Goal: Task Accomplishment & Management: Use online tool/utility

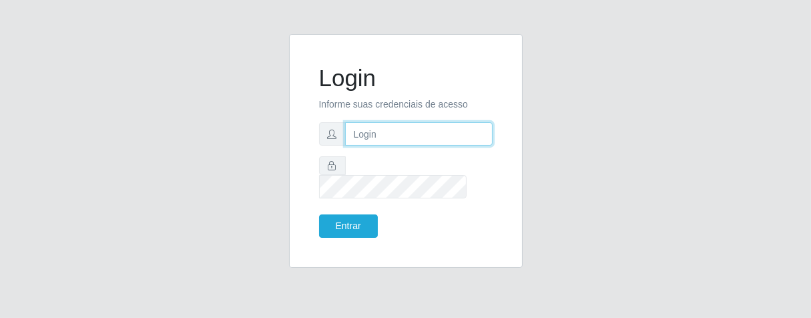
click at [380, 134] on input "text" at bounding box center [419, 133] width 148 height 23
type input "[PERSON_NAME]"
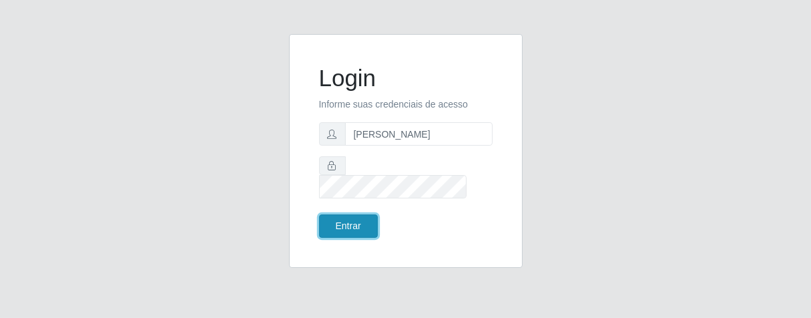
click at [342, 218] on button "Entrar" at bounding box center [348, 225] width 59 height 23
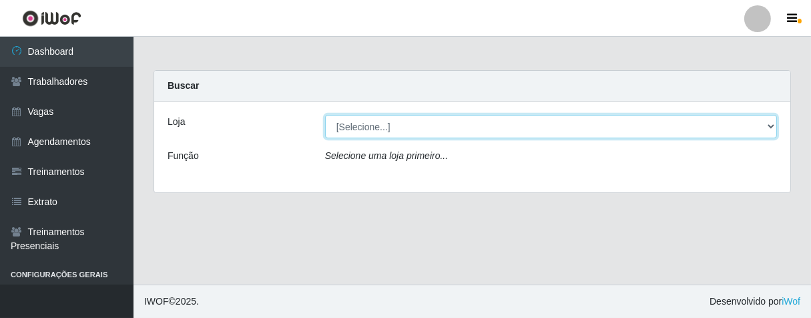
click at [771, 131] on select "[Selecione...] Superbox Brasil - Bessa" at bounding box center [551, 126] width 452 height 23
select select "206"
click at [325, 115] on select "[Selecione...] Superbox Brasil - Bessa" at bounding box center [551, 126] width 452 height 23
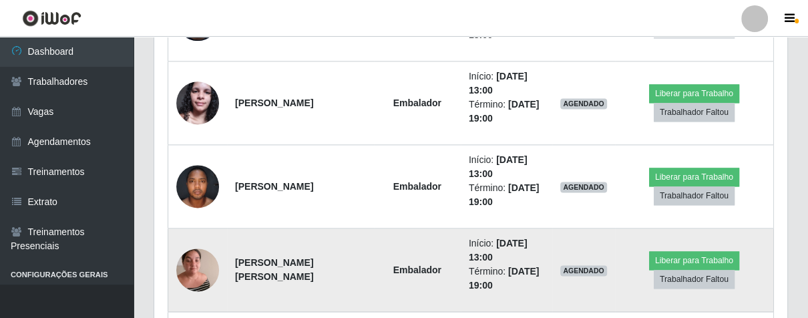
scroll to position [1349, 0]
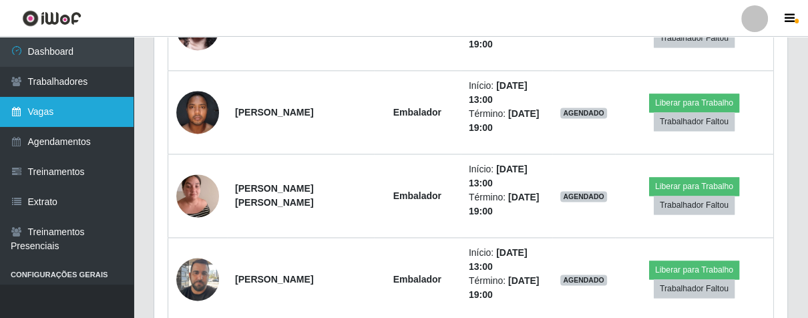
click at [85, 109] on link "Vagas" at bounding box center [67, 112] width 134 height 30
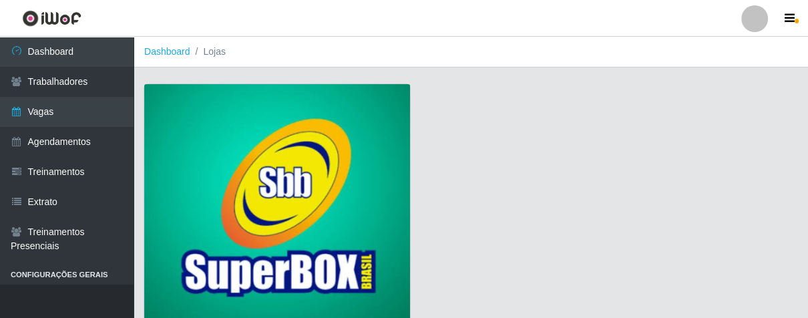
click at [239, 152] on img at bounding box center [277, 205] width 266 height 242
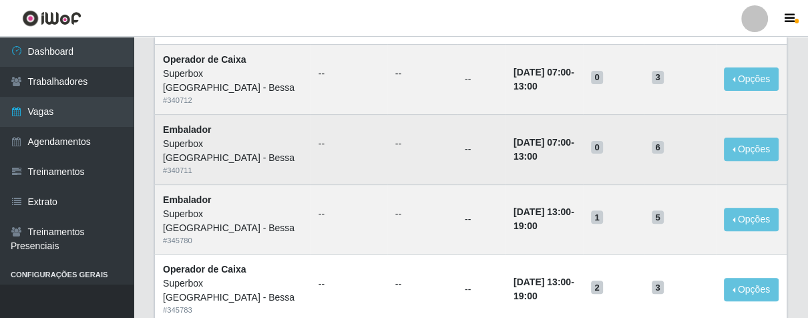
scroll to position [370, 0]
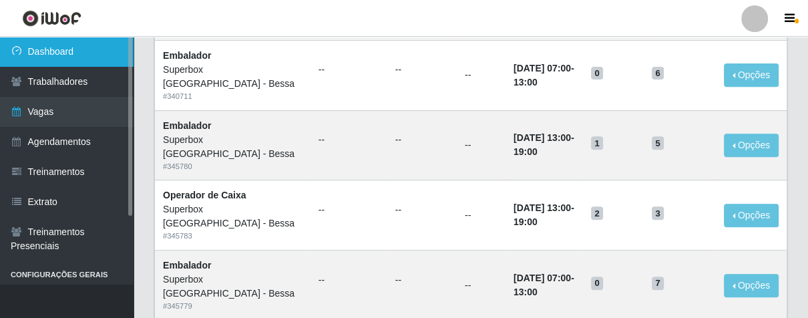
click at [79, 53] on link "Dashboard" at bounding box center [67, 52] width 134 height 30
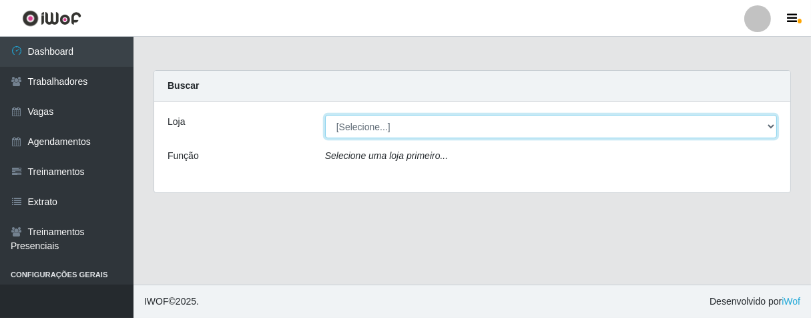
click at [766, 127] on select "[Selecione...] Superbox Brasil - Bessa" at bounding box center [551, 126] width 452 height 23
select select "206"
click at [325, 115] on select "[Selecione...] Superbox Brasil - Bessa" at bounding box center [551, 126] width 452 height 23
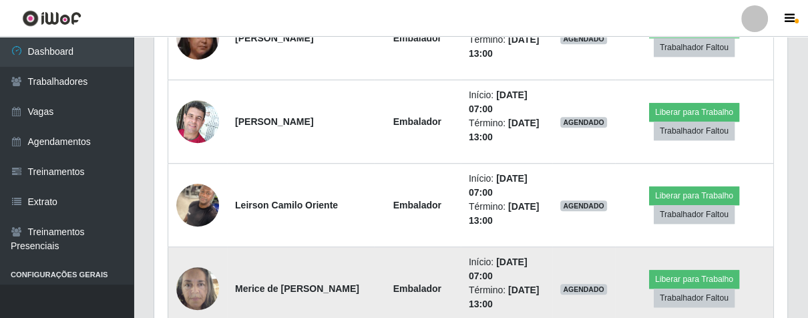
scroll to position [830, 0]
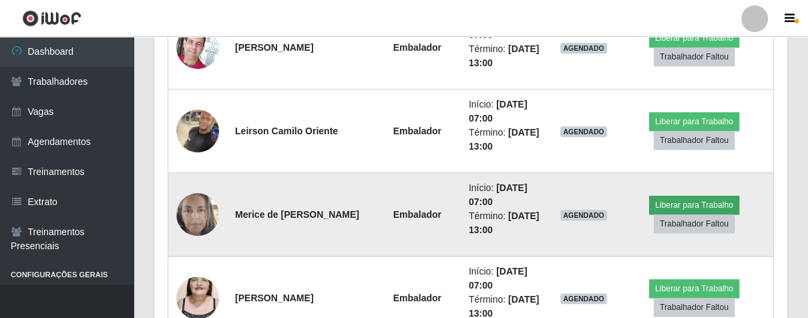
click at [652, 202] on td "Liberar para Trabalho Trabalhador Faltou" at bounding box center [694, 214] width 159 height 83
click at [666, 200] on button "Liberar para Trabalho" at bounding box center [694, 205] width 90 height 19
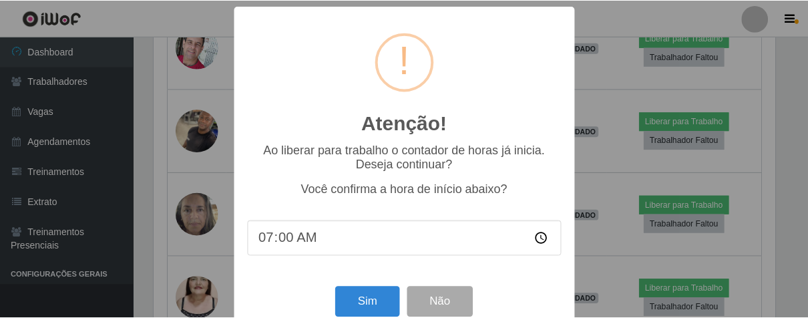
scroll to position [29, 0]
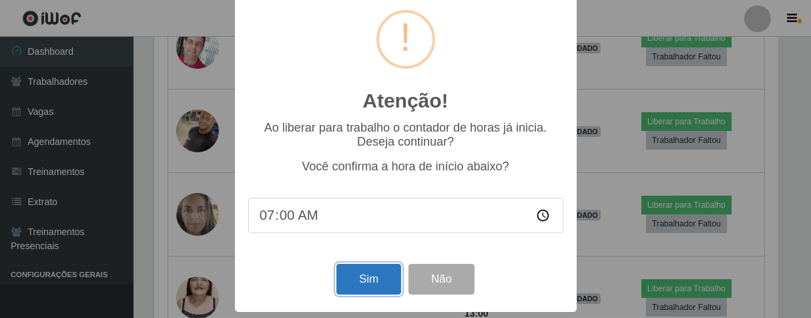
click at [385, 278] on button "Sim" at bounding box center [368, 279] width 65 height 31
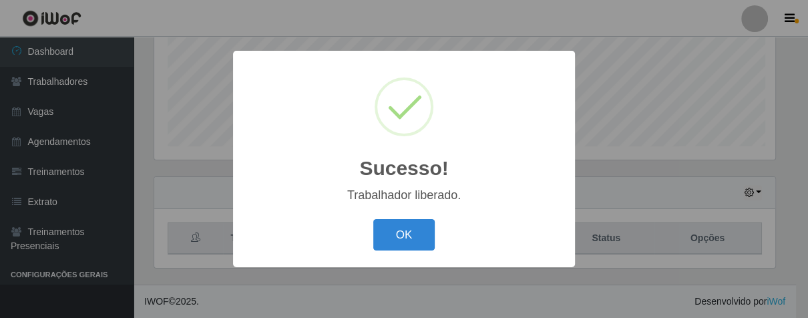
scroll to position [276, 625]
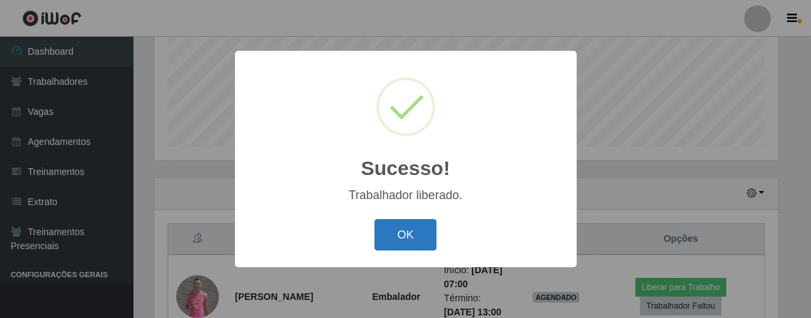
click at [409, 236] on button "OK" at bounding box center [405, 234] width 62 height 31
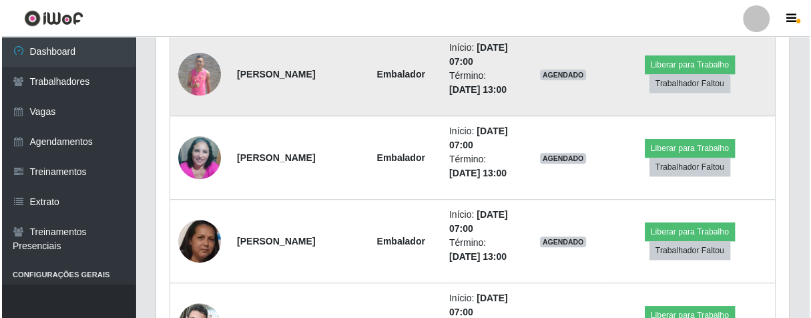
scroll to position [479, 0]
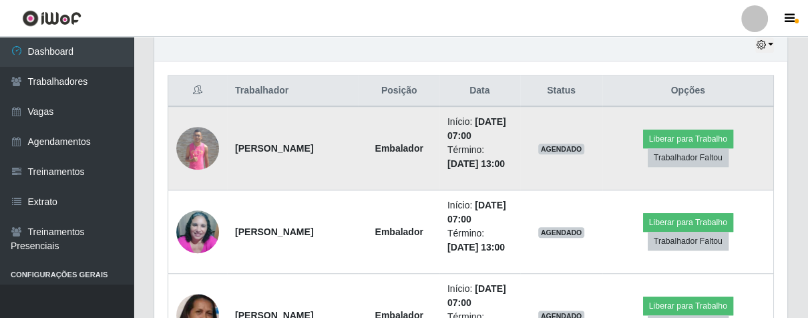
click at [206, 144] on img at bounding box center [197, 148] width 43 height 43
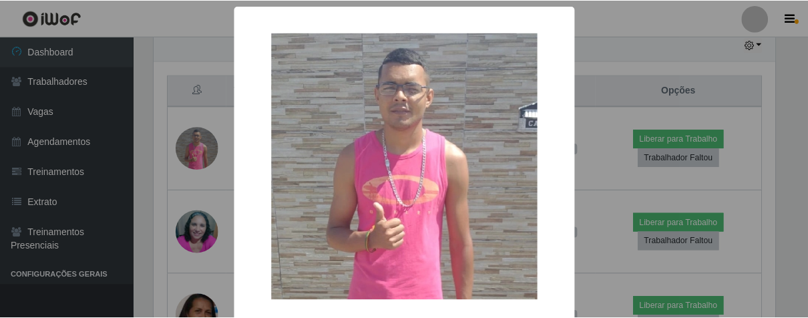
scroll to position [66, 0]
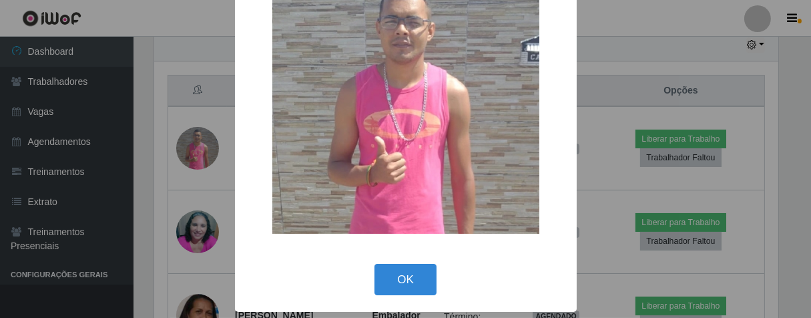
drag, startPoint x: 400, startPoint y: 271, endPoint x: 437, endPoint y: 259, distance: 39.3
click at [404, 269] on button "OK" at bounding box center [405, 279] width 62 height 31
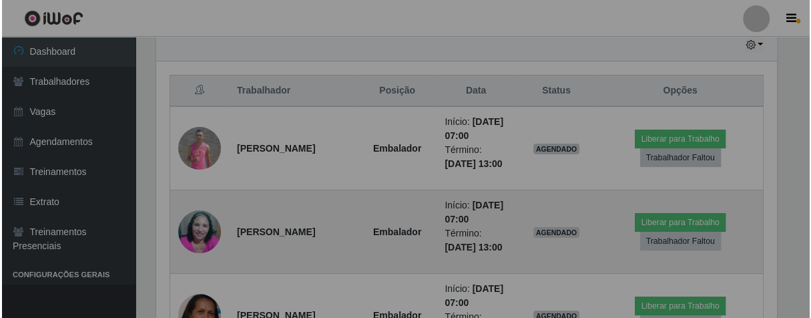
scroll to position [276, 632]
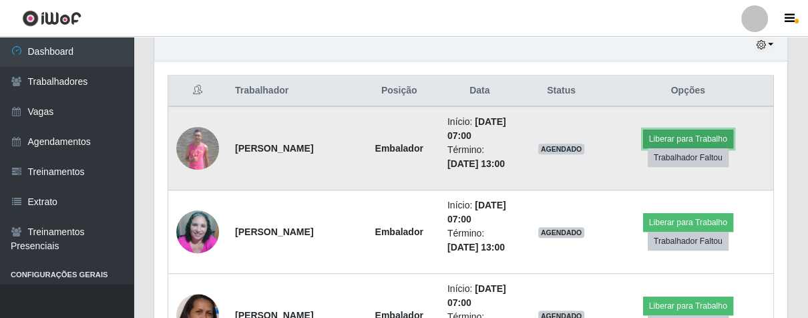
click at [669, 135] on button "Liberar para Trabalho" at bounding box center [688, 139] width 90 height 19
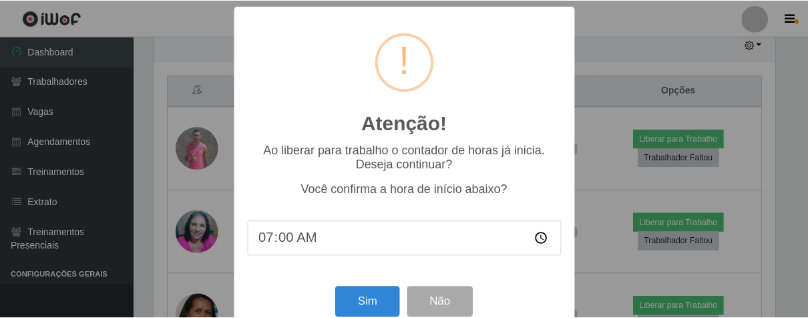
scroll to position [29, 0]
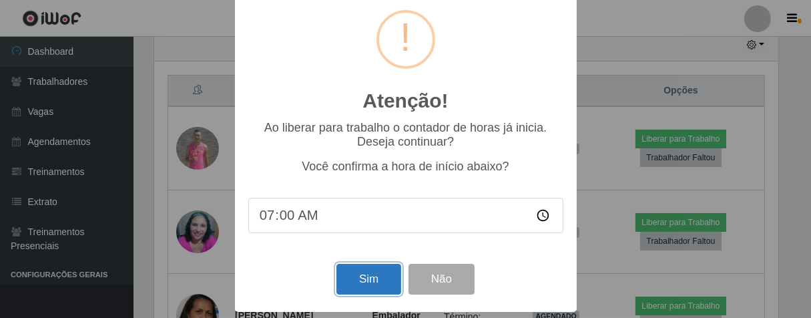
click at [360, 282] on button "Sim" at bounding box center [368, 279] width 65 height 31
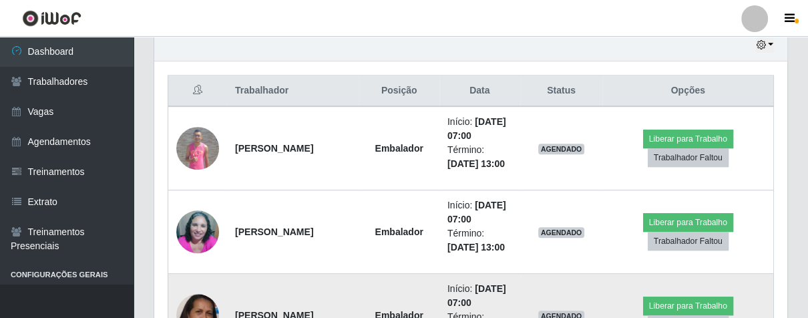
scroll to position [276, 625]
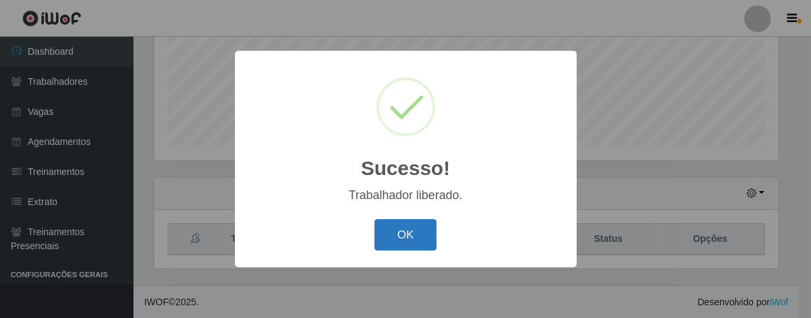
click at [387, 237] on button "OK" at bounding box center [405, 234] width 62 height 31
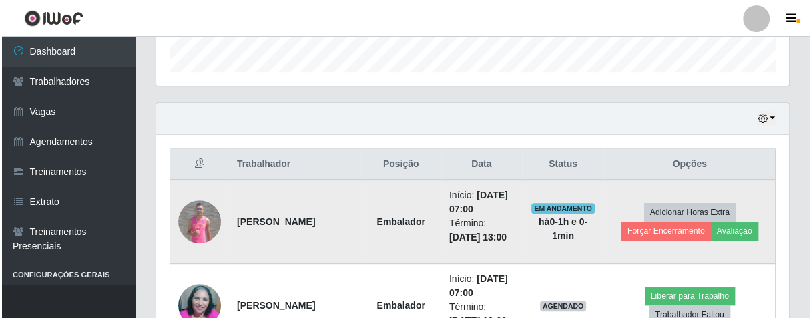
scroll to position [276, 632]
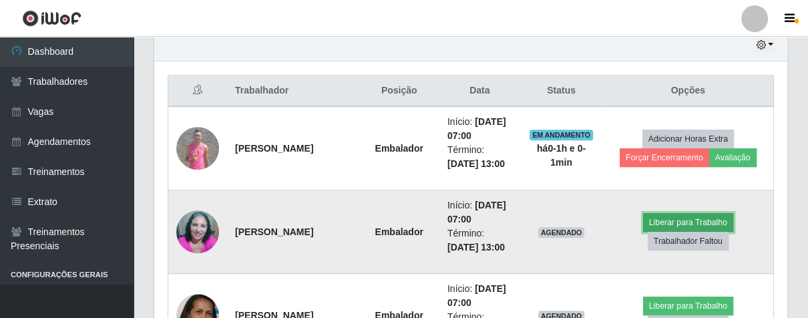
click at [662, 214] on button "Liberar para Trabalho" at bounding box center [688, 222] width 90 height 19
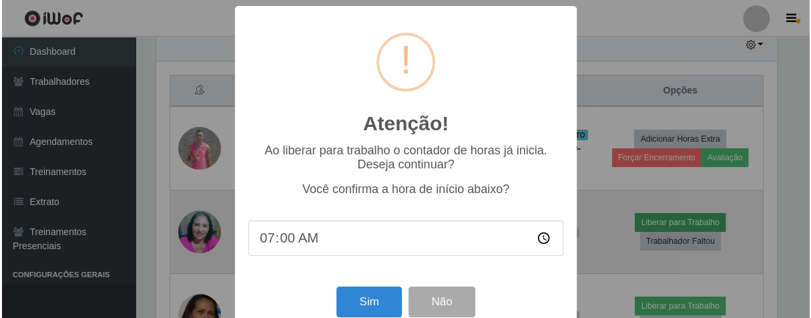
scroll to position [0, 0]
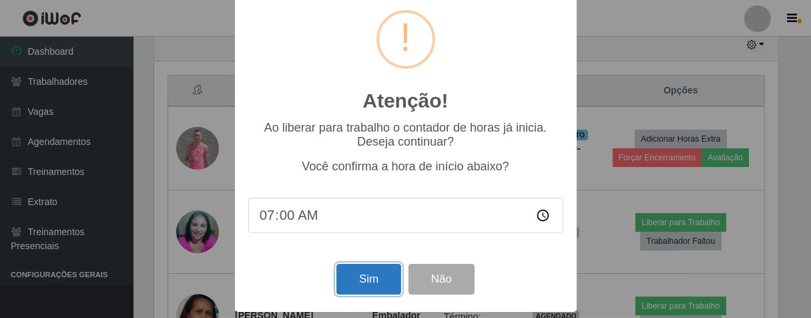
click at [363, 286] on button "Sim" at bounding box center [368, 279] width 65 height 31
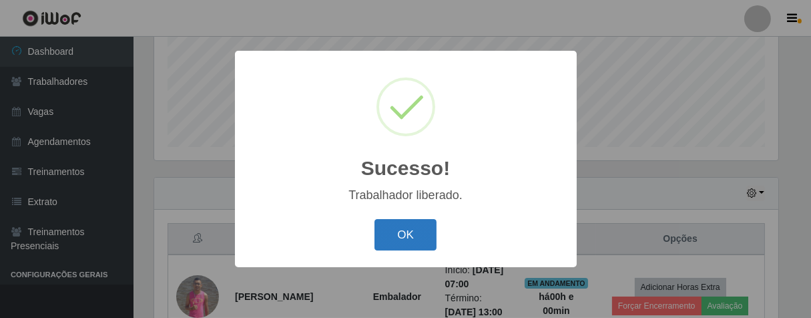
click at [389, 226] on button "OK" at bounding box center [405, 234] width 62 height 31
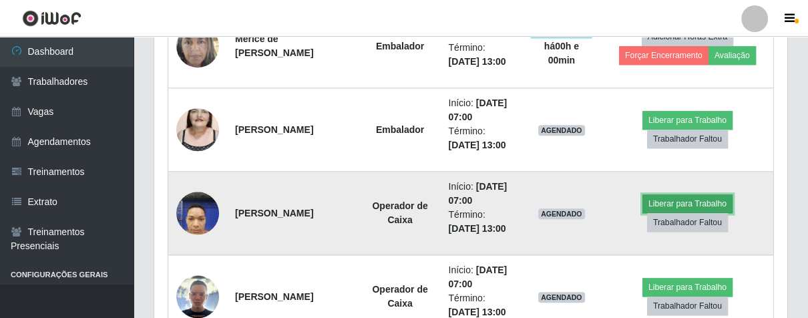
click at [681, 198] on button "Liberar para Trabalho" at bounding box center [687, 203] width 90 height 19
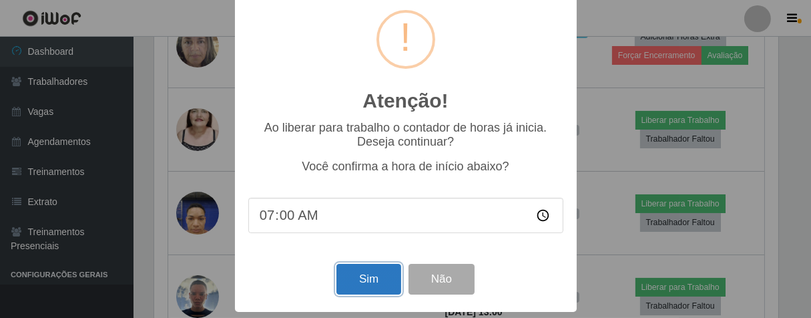
click at [368, 284] on button "Sim" at bounding box center [368, 279] width 65 height 31
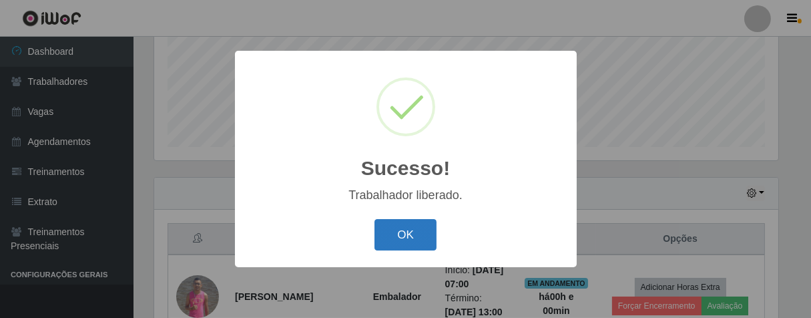
click at [388, 240] on button "OK" at bounding box center [405, 234] width 62 height 31
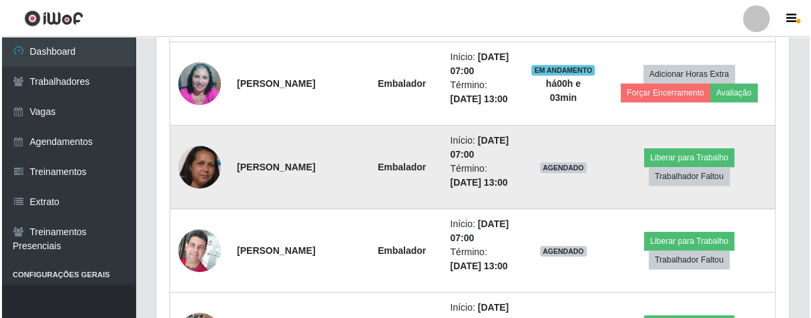
scroll to position [701, 0]
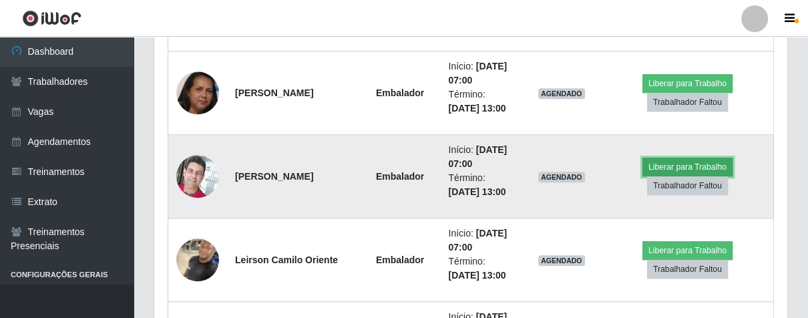
click at [660, 160] on button "Liberar para Trabalho" at bounding box center [687, 167] width 90 height 19
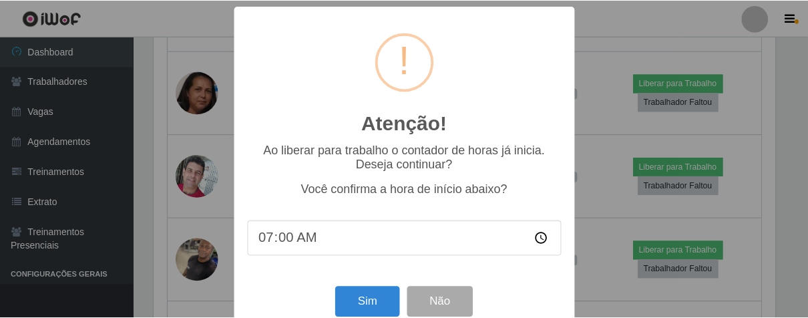
scroll to position [29, 0]
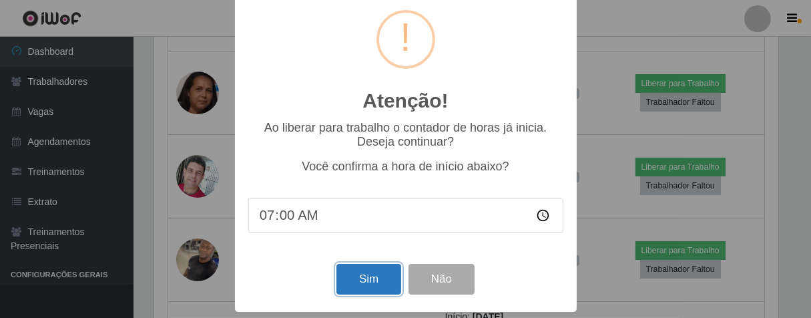
click at [370, 274] on button "Sim" at bounding box center [368, 279] width 65 height 31
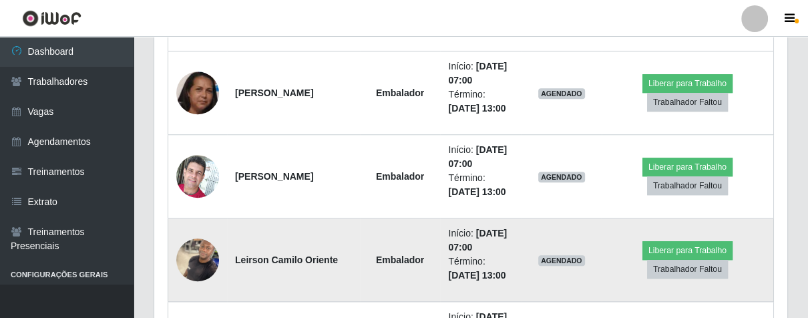
scroll to position [276, 625]
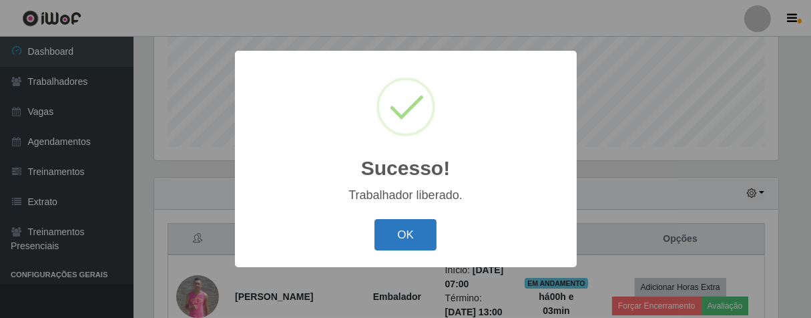
click at [415, 236] on button "OK" at bounding box center [405, 234] width 62 height 31
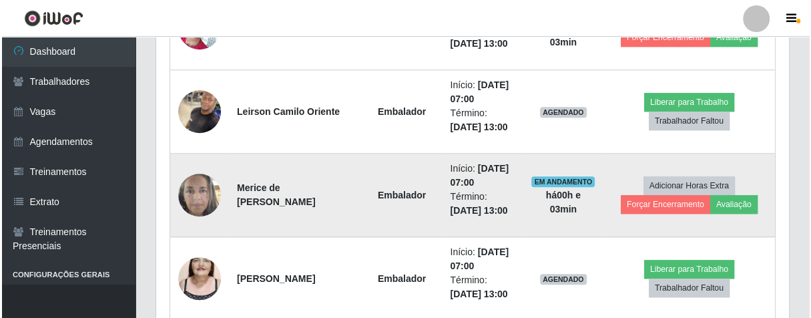
scroll to position [775, 0]
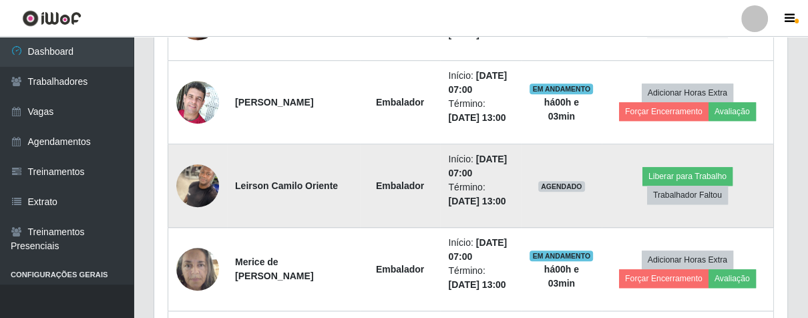
click at [205, 176] on img at bounding box center [197, 185] width 43 height 57
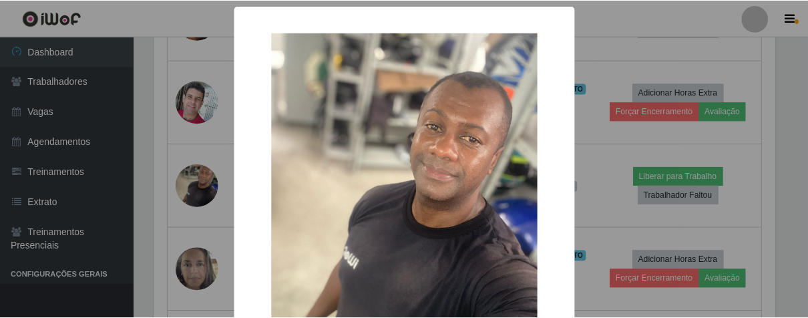
scroll to position [155, 0]
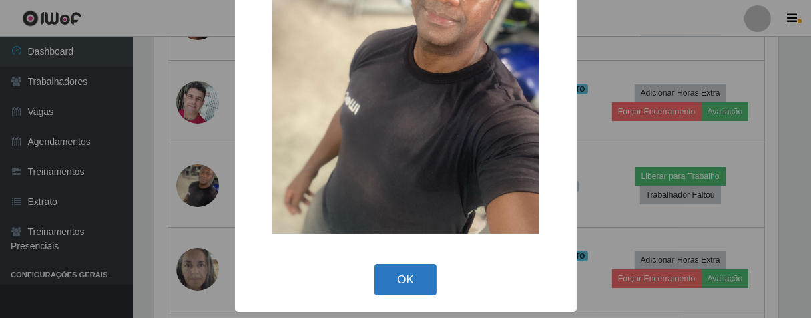
click at [393, 278] on button "OK" at bounding box center [405, 279] width 62 height 31
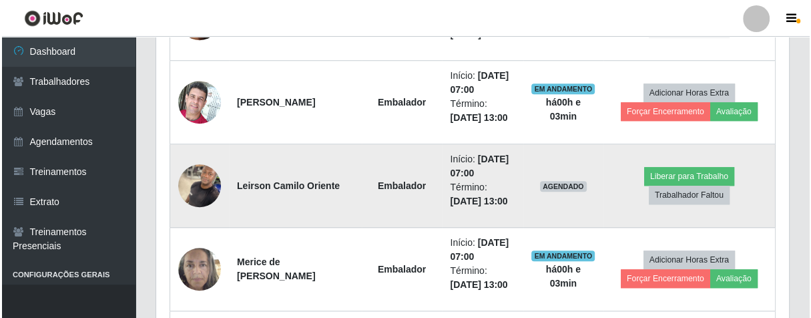
scroll to position [276, 632]
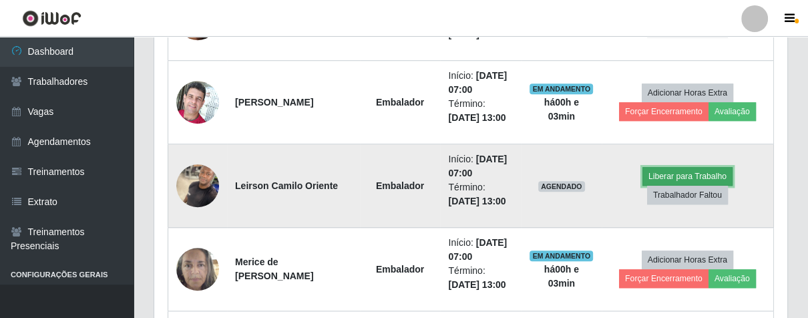
click at [655, 170] on button "Liberar para Trabalho" at bounding box center [687, 176] width 90 height 19
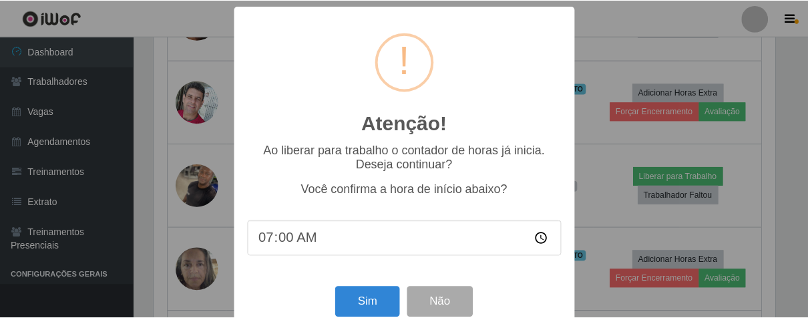
scroll to position [29, 0]
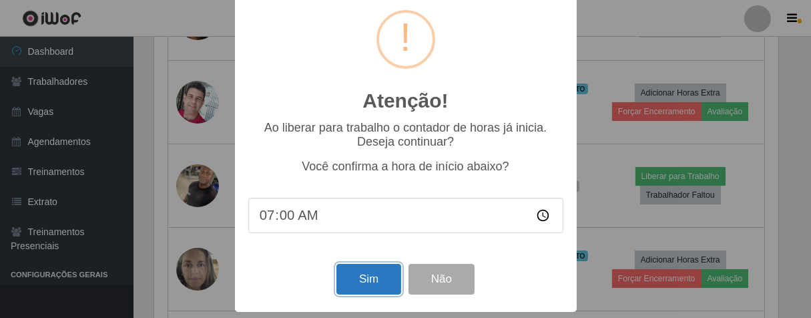
click at [358, 280] on button "Sim" at bounding box center [368, 279] width 65 height 31
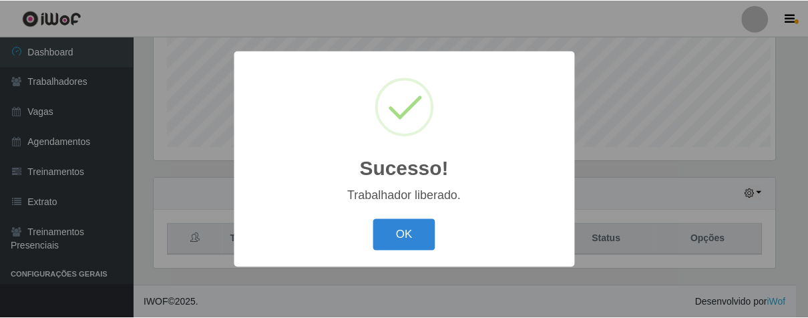
scroll to position [276, 625]
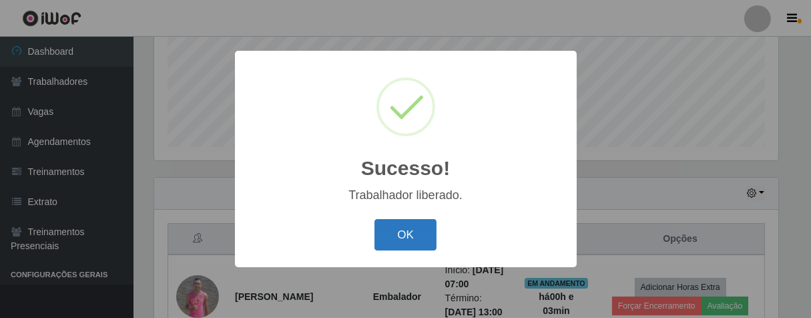
click at [393, 245] on button "OK" at bounding box center [405, 234] width 62 height 31
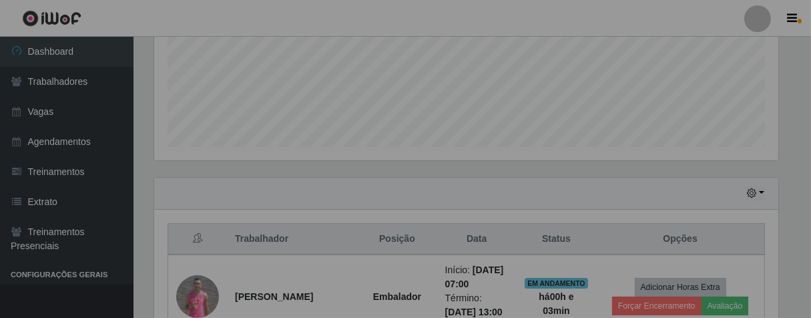
click at [393, 245] on div "Sucesso! × Trabalhador liberado. OK Cancel" at bounding box center [405, 159] width 811 height 318
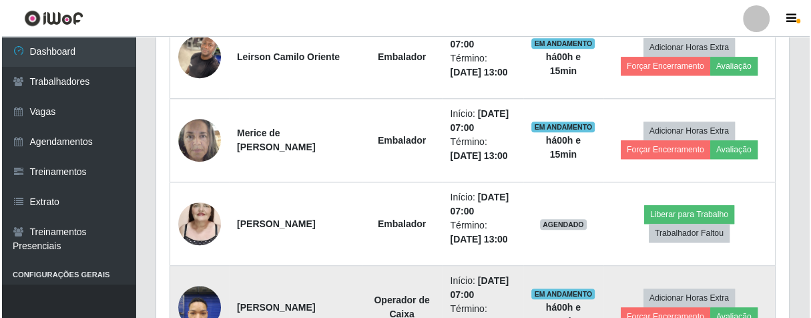
scroll to position [978, 0]
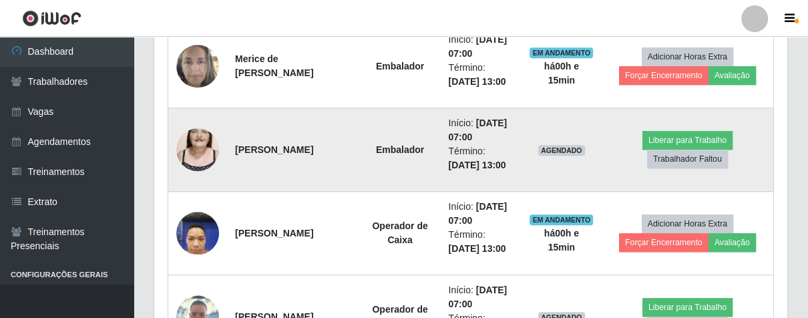
click at [202, 143] on img at bounding box center [197, 149] width 43 height 76
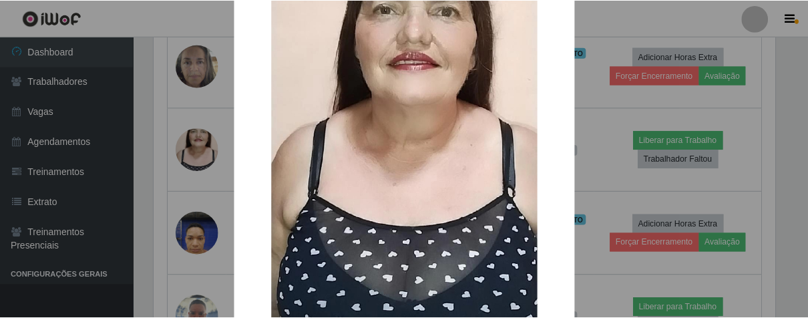
scroll to position [274, 0]
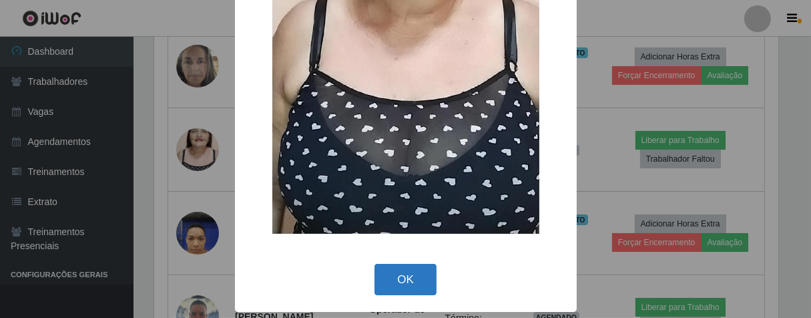
click at [403, 284] on button "OK" at bounding box center [405, 279] width 62 height 31
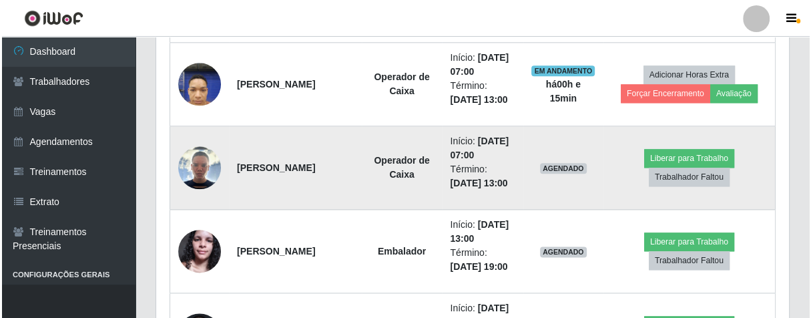
scroll to position [1052, 0]
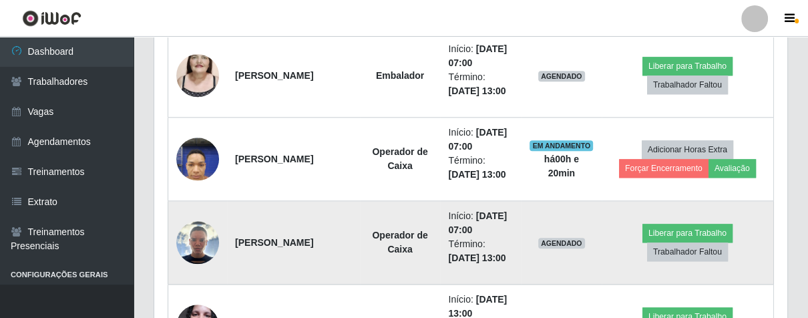
click at [180, 246] on img at bounding box center [197, 242] width 43 height 43
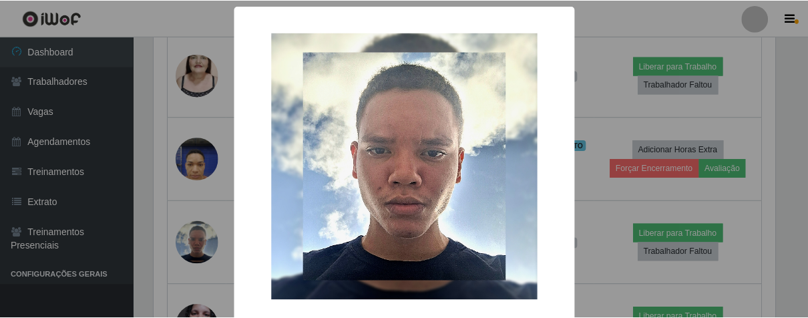
scroll to position [66, 0]
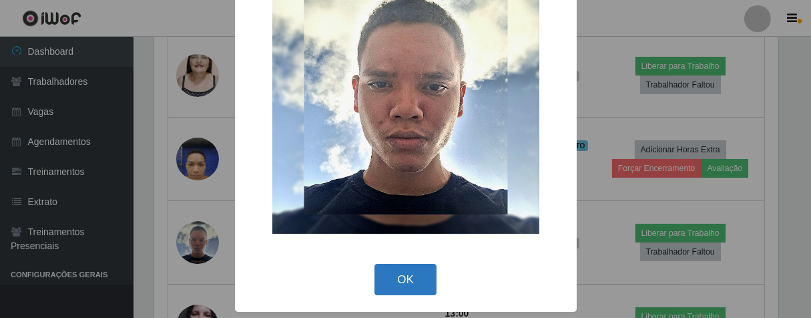
click at [414, 282] on button "OK" at bounding box center [405, 279] width 62 height 31
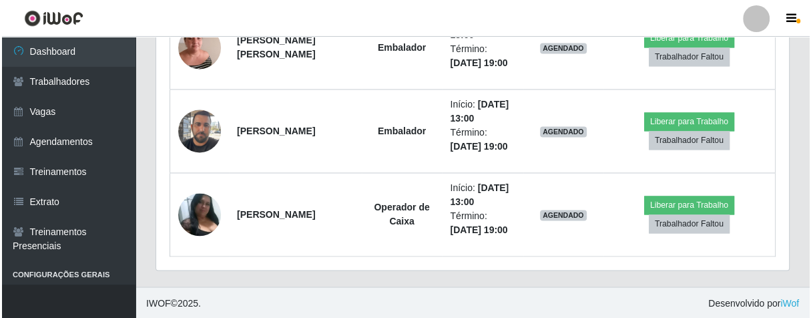
scroll to position [1201, 0]
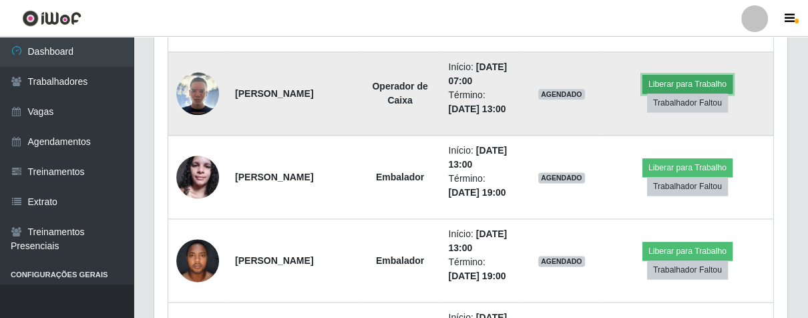
click at [691, 79] on button "Liberar para Trabalho" at bounding box center [687, 84] width 90 height 19
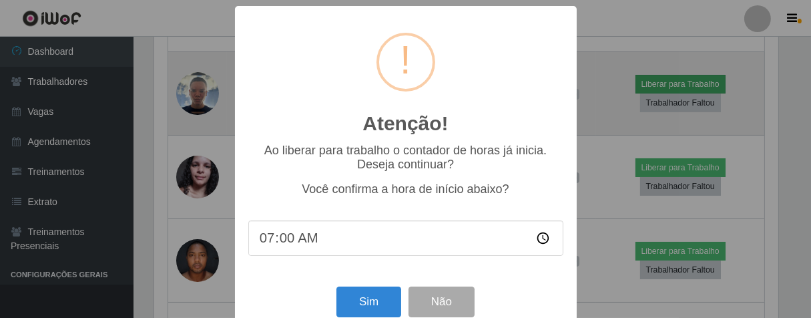
scroll to position [276, 625]
type input "07:25"
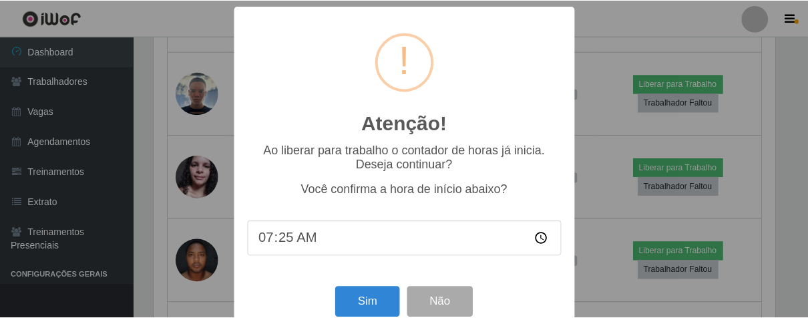
scroll to position [29, 0]
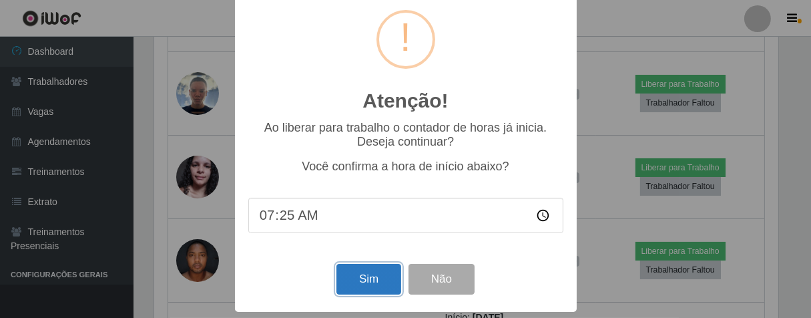
click at [372, 278] on button "Sim" at bounding box center [368, 279] width 65 height 31
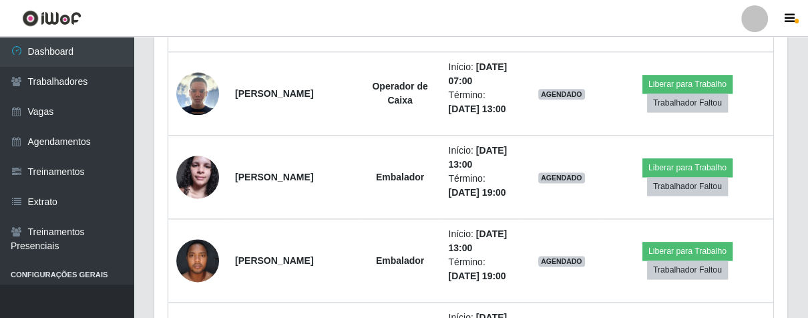
scroll to position [276, 625]
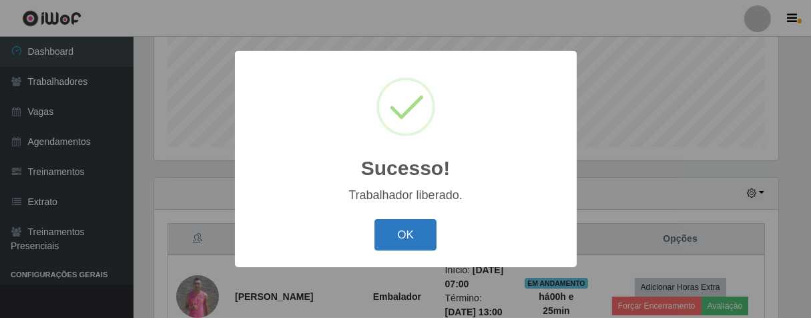
click at [403, 222] on button "OK" at bounding box center [405, 234] width 62 height 31
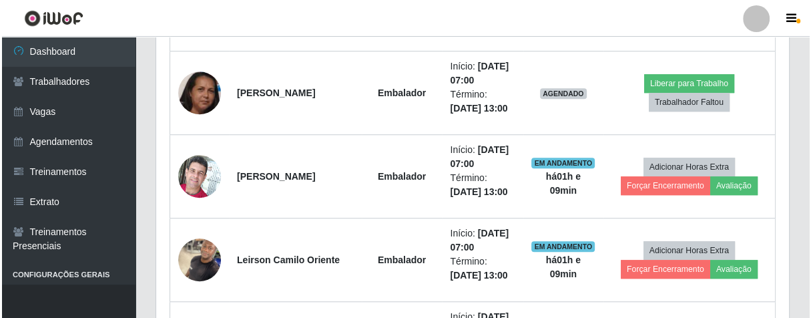
scroll to position [627, 0]
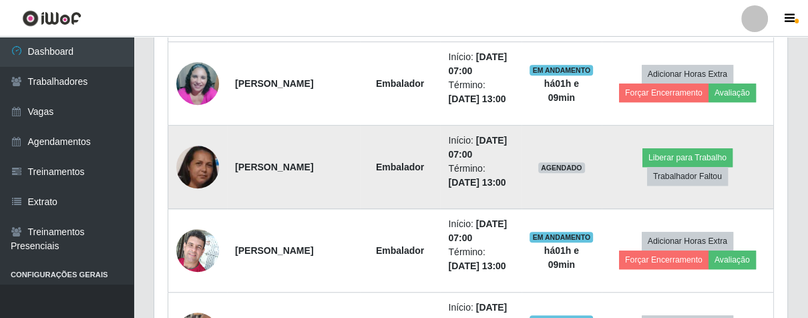
click at [198, 161] on img at bounding box center [197, 167] width 43 height 66
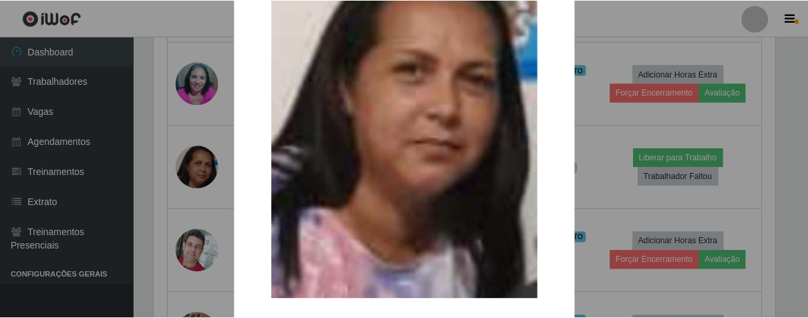
scroll to position [214, 0]
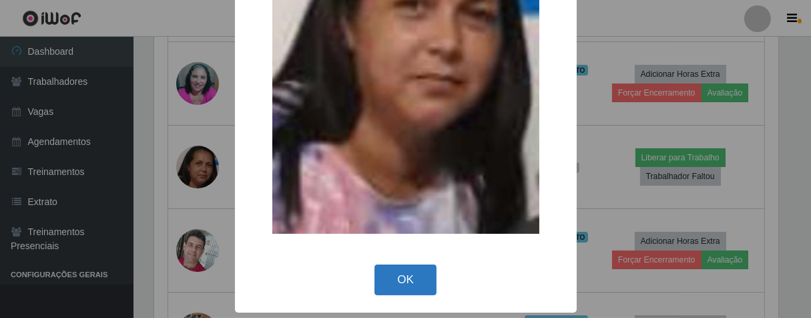
click at [405, 279] on button "OK" at bounding box center [405, 279] width 62 height 31
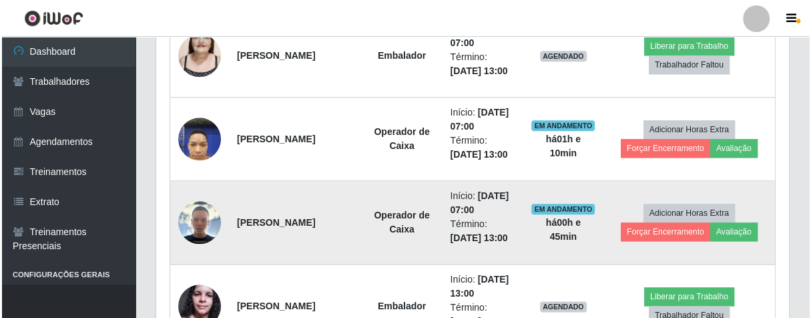
scroll to position [998, 0]
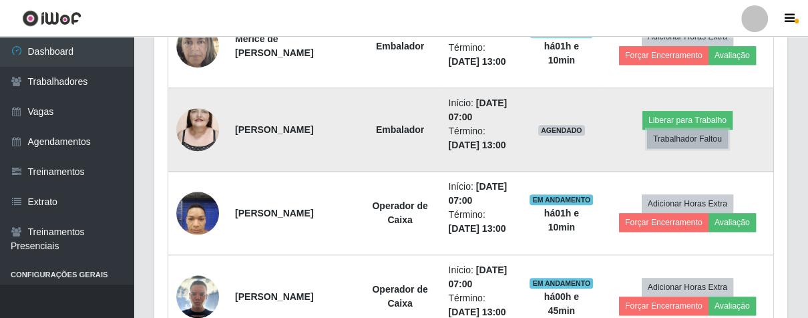
click at [675, 135] on button "Trabalhador Faltou" at bounding box center [687, 139] width 81 height 19
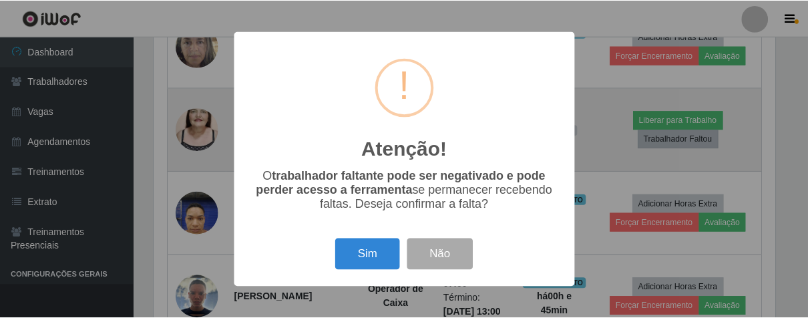
scroll to position [276, 625]
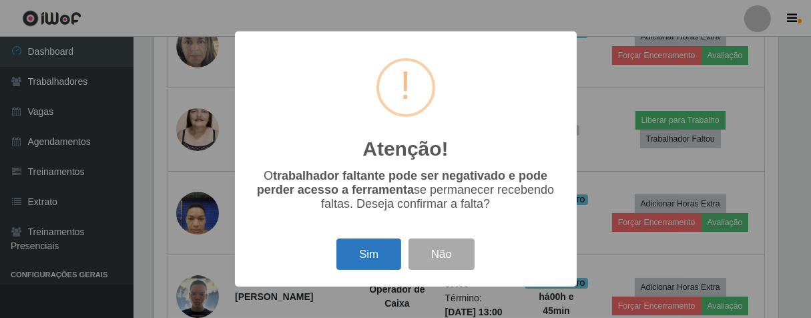
click at [385, 259] on button "Sim" at bounding box center [368, 253] width 65 height 31
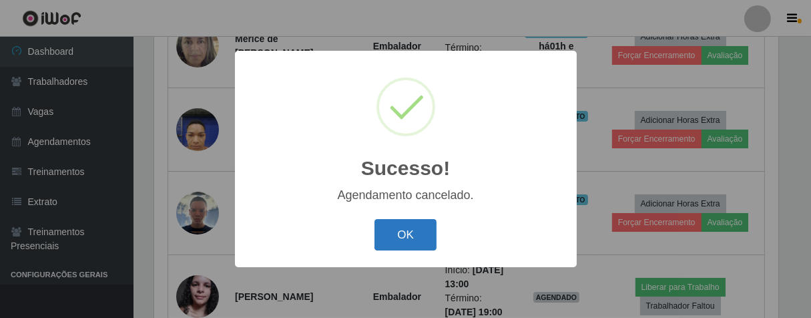
click at [421, 229] on button "OK" at bounding box center [405, 234] width 62 height 31
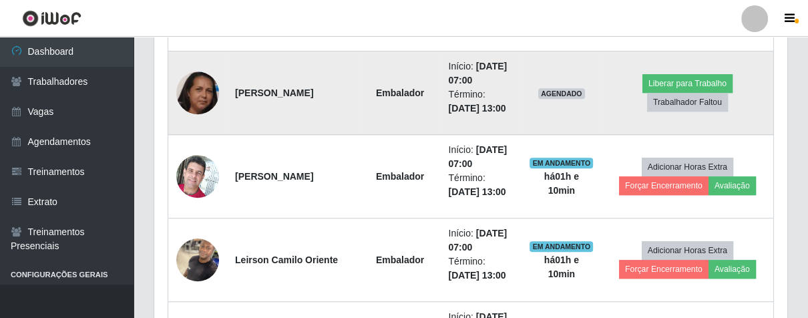
scroll to position [627, 0]
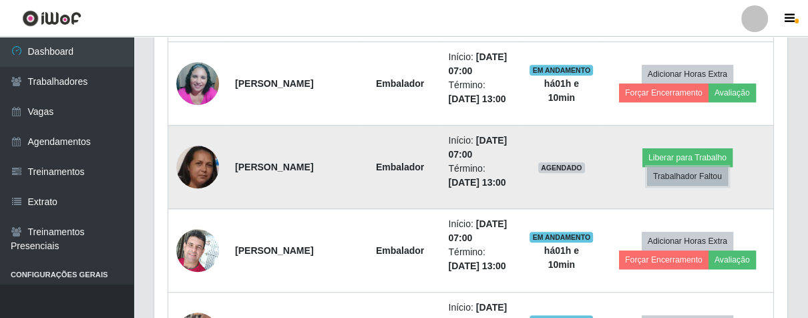
click at [690, 170] on button "Trabalhador Faltou" at bounding box center [687, 176] width 81 height 19
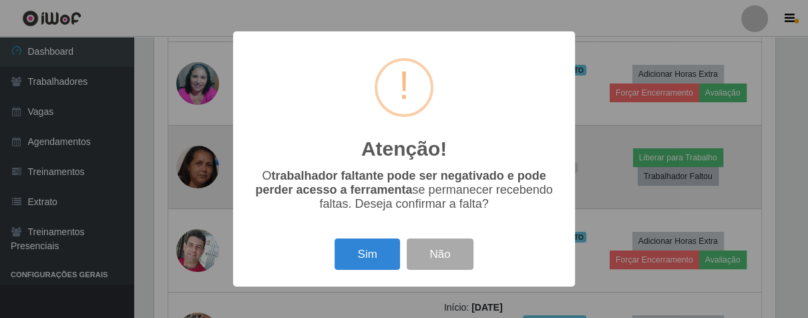
scroll to position [276, 625]
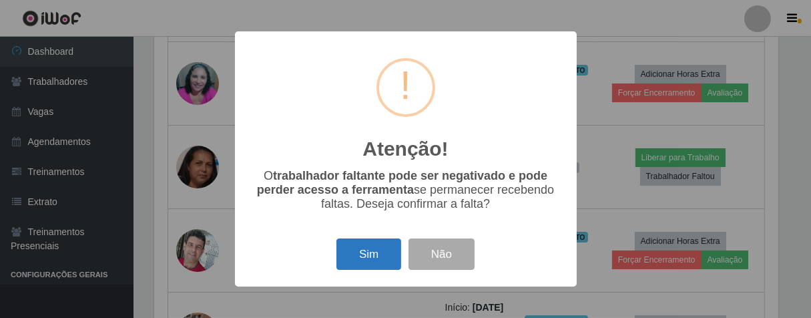
click at [361, 258] on button "Sim" at bounding box center [368, 253] width 65 height 31
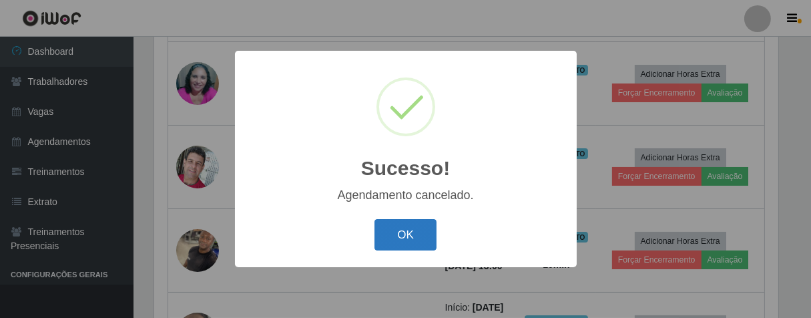
click at [397, 228] on button "OK" at bounding box center [405, 234] width 62 height 31
